Goal: Information Seeking & Learning: Learn about a topic

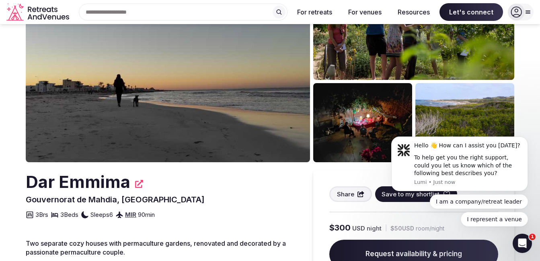
click at [82, 75] on img at bounding box center [168, 64] width 284 height 195
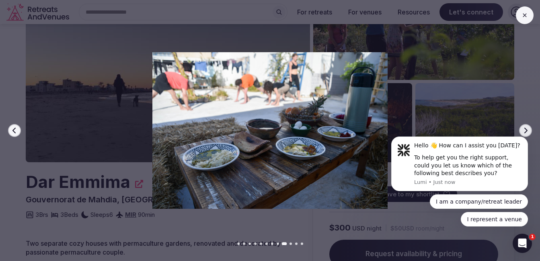
click at [5, 198] on div at bounding box center [267, 130] width 546 height 157
click at [528, 12] on button at bounding box center [525, 15] width 18 height 18
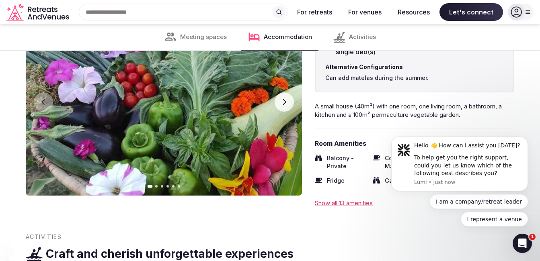
scroll to position [1411, 0]
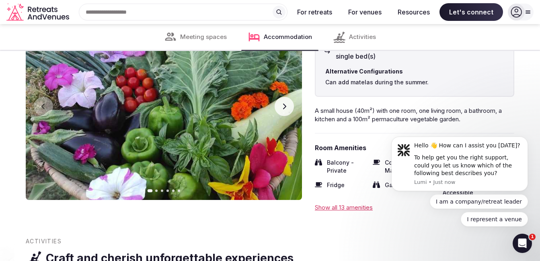
click at [286, 104] on icon "button" at bounding box center [284, 106] width 6 height 6
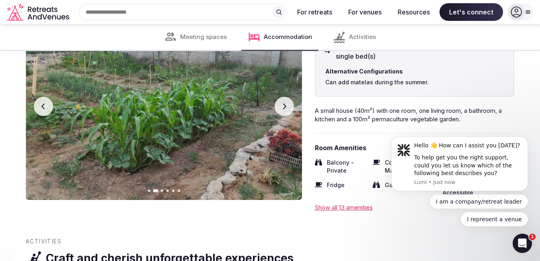
click at [286, 104] on icon "button" at bounding box center [284, 106] width 6 height 6
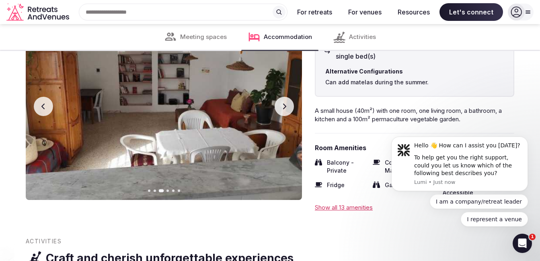
click at [49, 107] on button "Previous slide" at bounding box center [43, 106] width 19 height 19
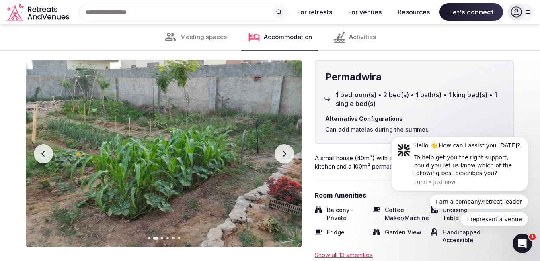
scroll to position [1356, 0]
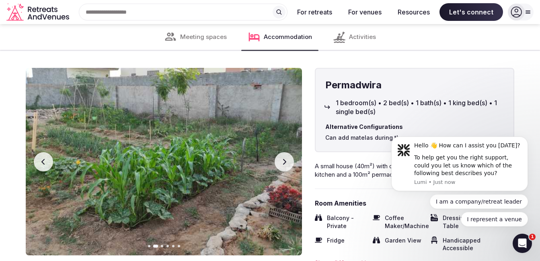
click at [282, 160] on icon "button" at bounding box center [284, 162] width 6 height 6
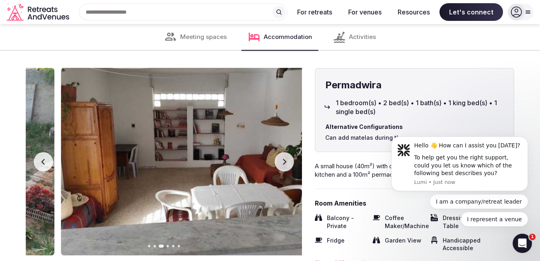
click at [282, 160] on icon "button" at bounding box center [284, 162] width 6 height 6
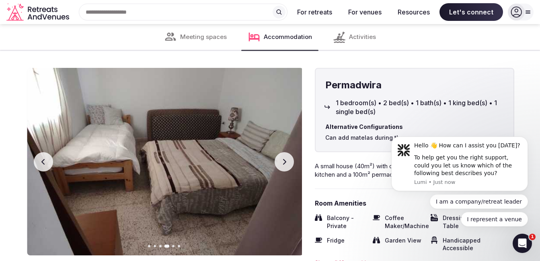
click at [282, 160] on icon "button" at bounding box center [284, 162] width 6 height 6
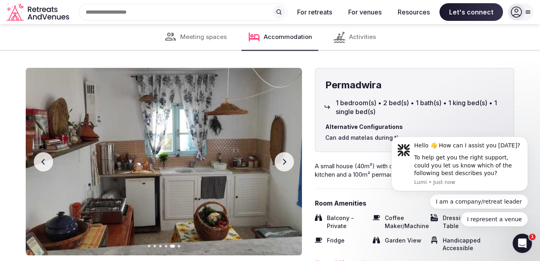
click at [282, 160] on icon "button" at bounding box center [284, 162] width 6 height 6
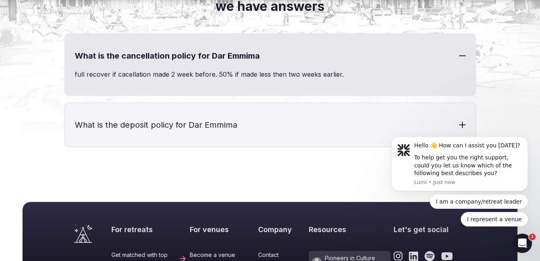
scroll to position [1825, 0]
